Goal: Transaction & Acquisition: Purchase product/service

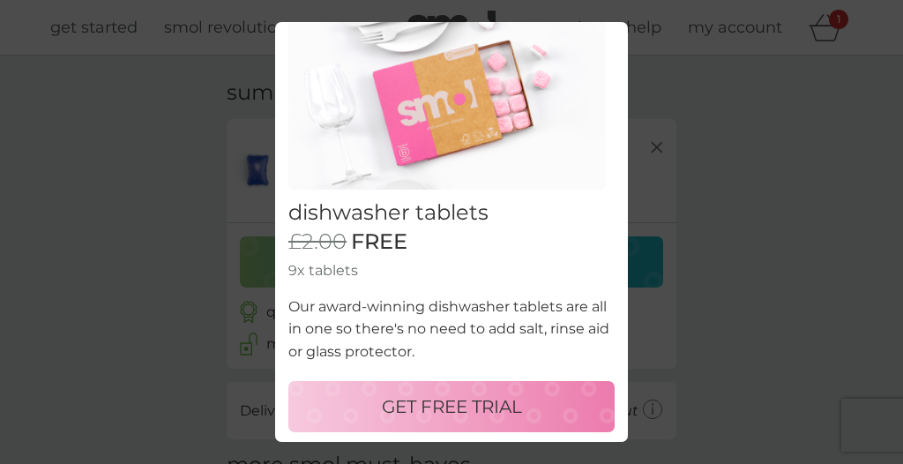
scroll to position [63, 0]
click at [481, 409] on p "GET FREE TRIAL" at bounding box center [452, 407] width 140 height 28
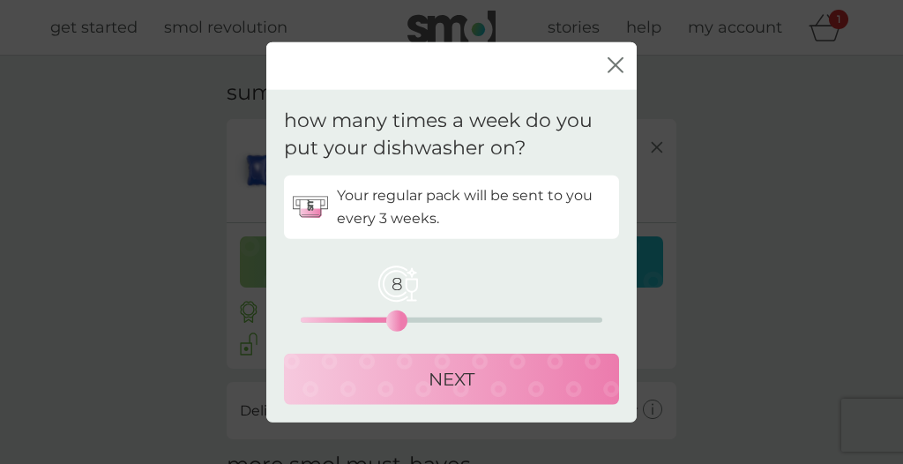
click at [469, 380] on p "NEXT" at bounding box center [451, 378] width 46 height 28
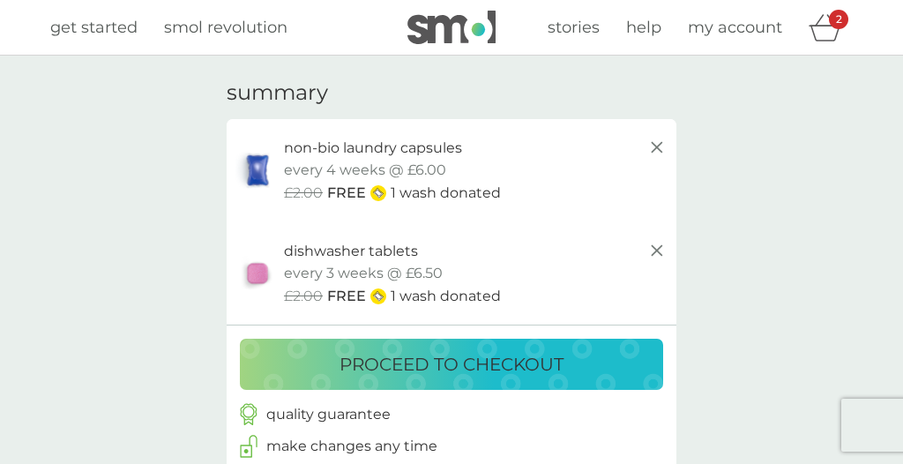
click at [539, 363] on p "proceed to checkout" at bounding box center [451, 364] width 224 height 28
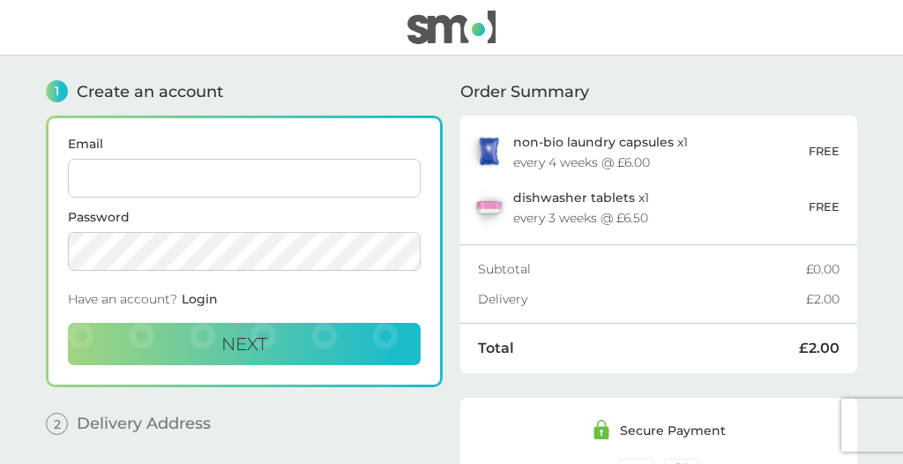
click at [278, 171] on input "Email" at bounding box center [244, 178] width 353 height 39
type input "richardmorganprice@gmail.com"
click at [257, 349] on span "Next" at bounding box center [244, 343] width 46 height 21
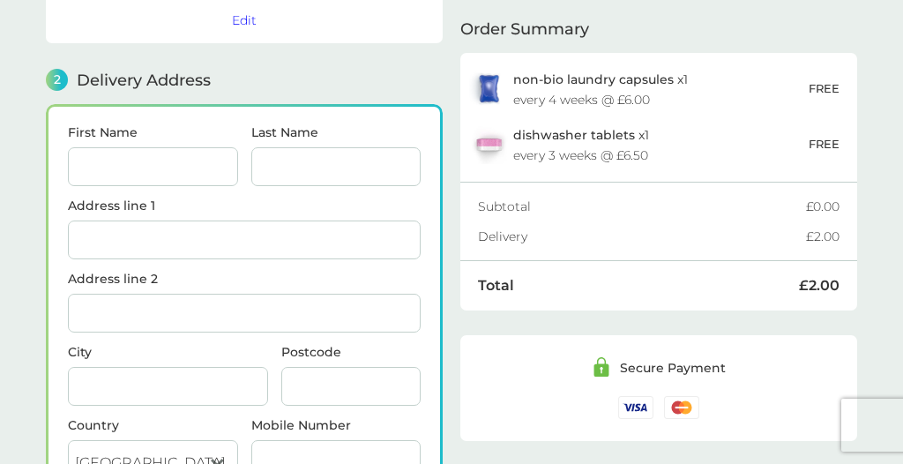
scroll to position [217, 0]
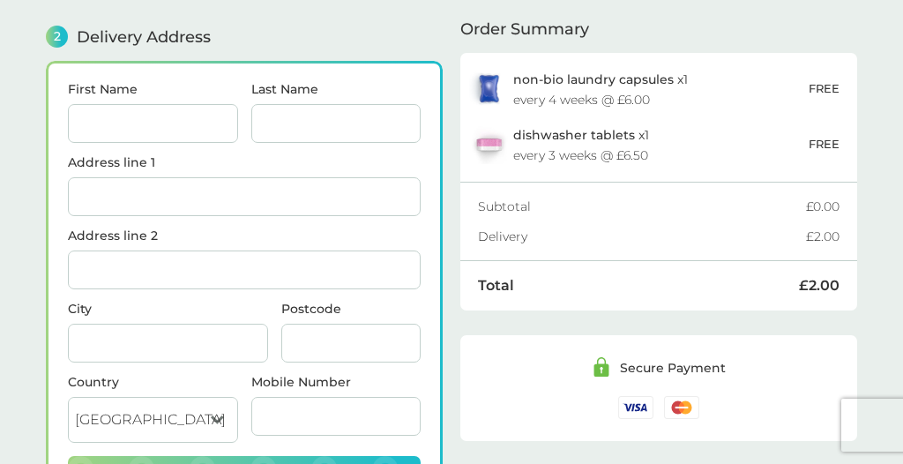
click at [138, 131] on input "First Name" at bounding box center [153, 123] width 170 height 39
type input "[PERSON_NAME]"
click at [351, 129] on input "Last Name" at bounding box center [336, 123] width 170 height 39
type input "Price"
click at [206, 185] on input "Address line 1" at bounding box center [244, 196] width 353 height 39
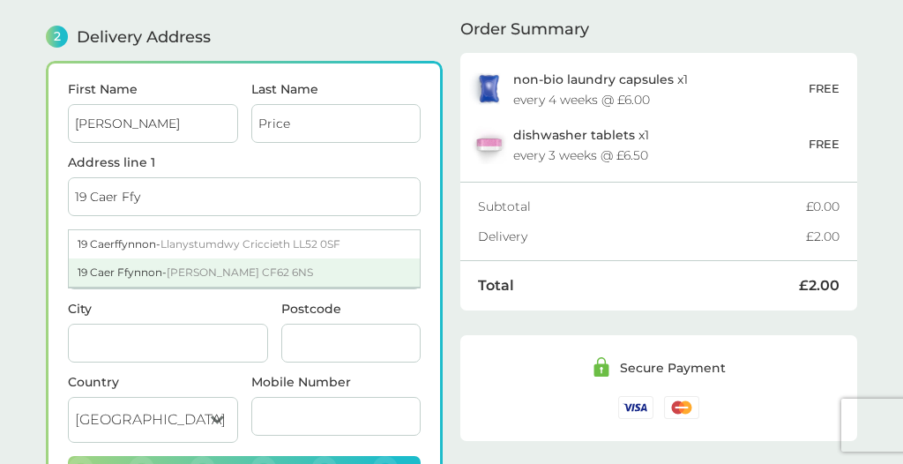
click at [214, 272] on span "Barry CF62 6NS" at bounding box center [240, 271] width 146 height 13
type input "19 Caer Ffynnon"
type input "[PERSON_NAME]"
type input "CF62 6NS"
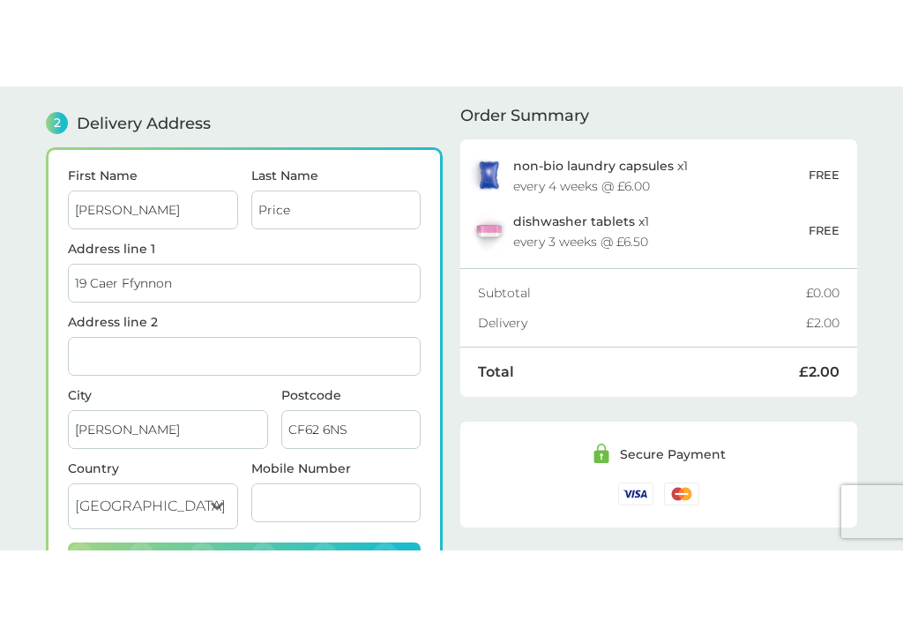
scroll to position [241, 0]
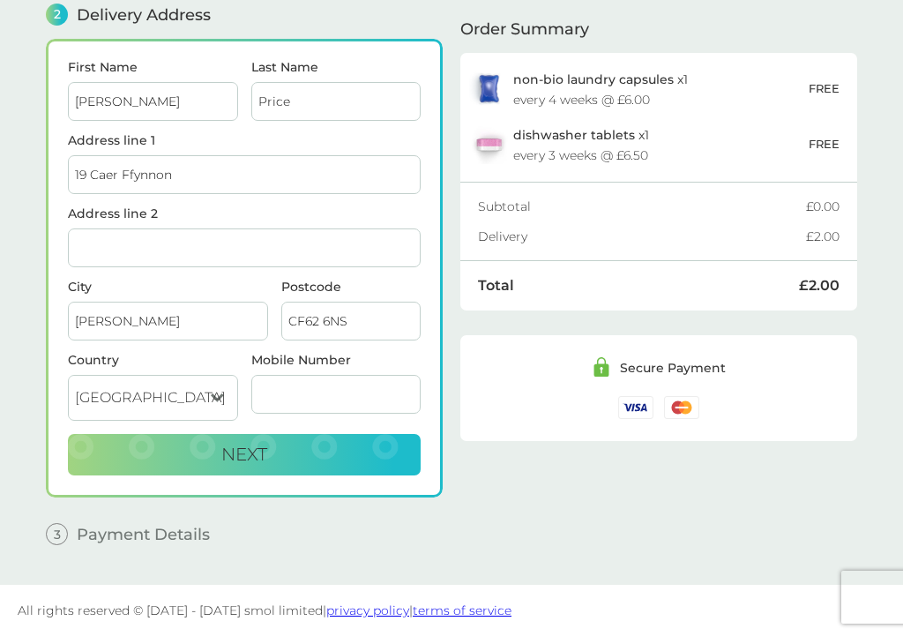
click at [337, 396] on input "Mobile Number" at bounding box center [336, 394] width 170 height 39
type input "07879330208"
click at [340, 455] on button "Next" at bounding box center [244, 455] width 353 height 42
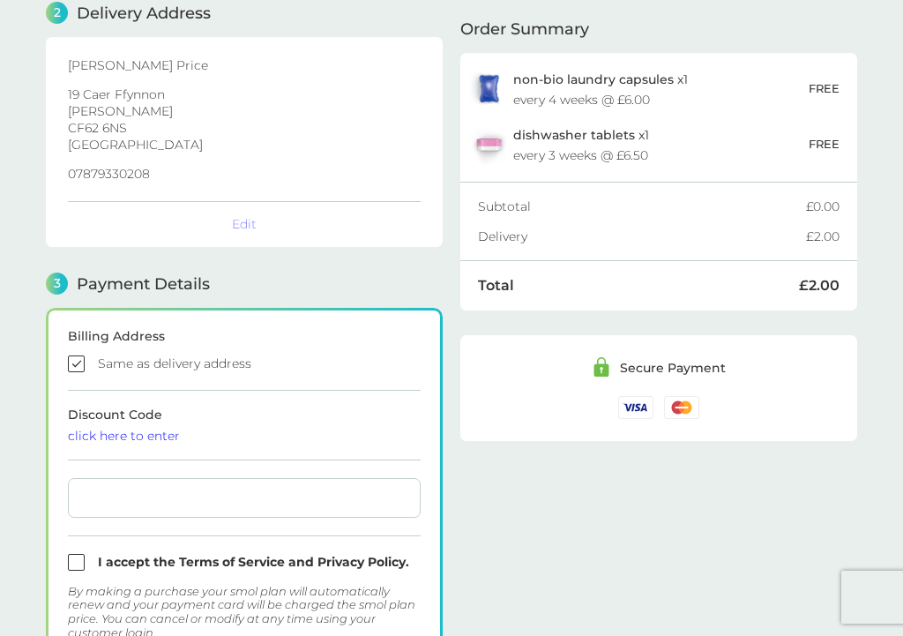
checkbox input "true"
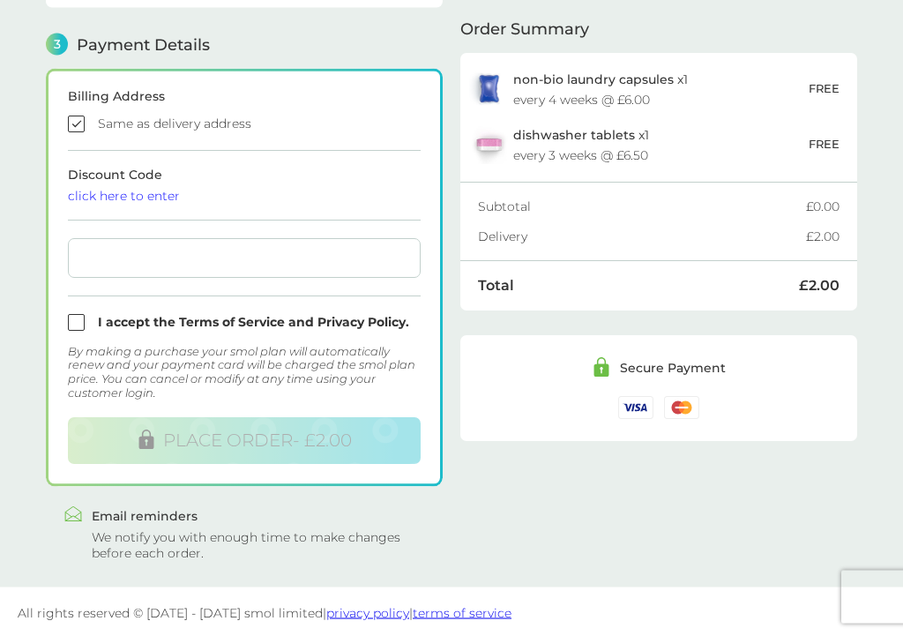
scroll to position [480, 0]
click at [71, 324] on input "checkbox" at bounding box center [244, 322] width 353 height 17
checkbox input "true"
click at [133, 273] on div at bounding box center [244, 258] width 353 height 40
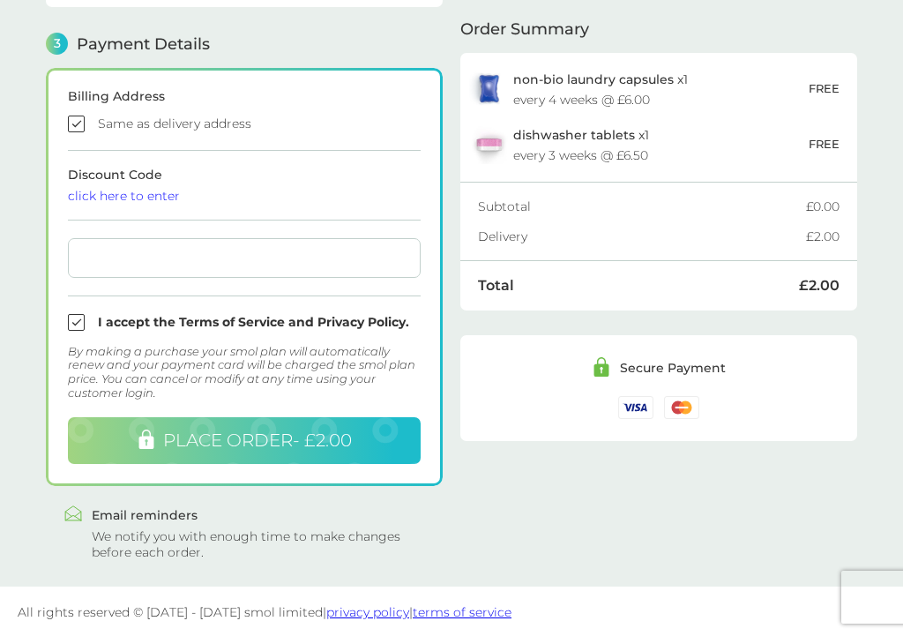
click at [328, 444] on span "PLACE ORDER - £2.00" at bounding box center [257, 439] width 189 height 21
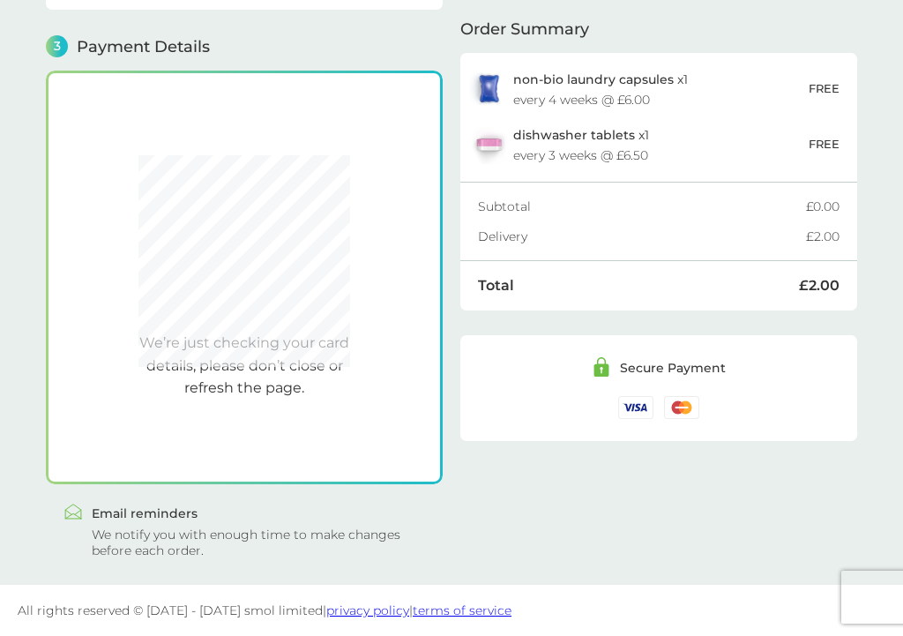
scroll to position [477, 0]
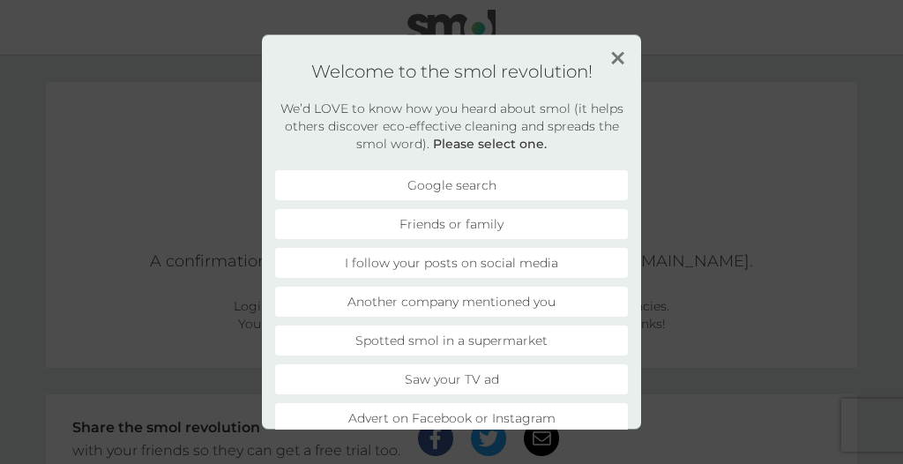
click at [512, 418] on li "Advert on Facebook or Instagram" at bounding box center [451, 418] width 353 height 30
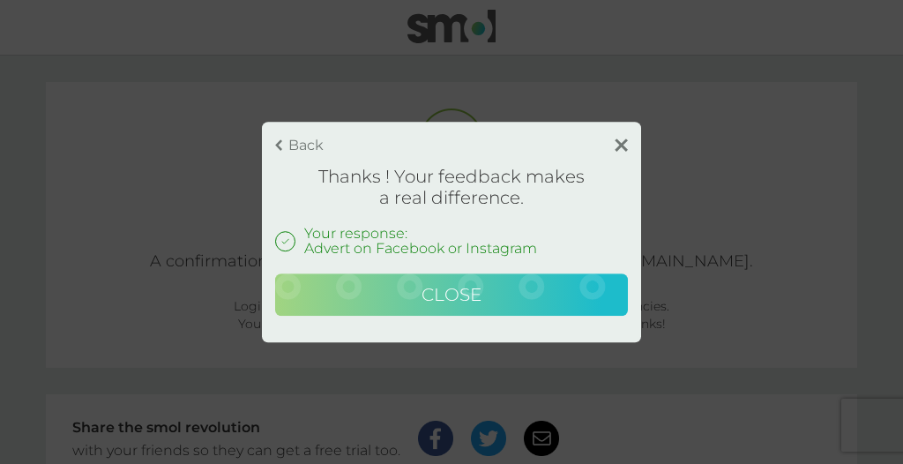
click at [509, 304] on button "Close" at bounding box center [451, 294] width 353 height 42
